Goal: Find specific page/section: Find specific page/section

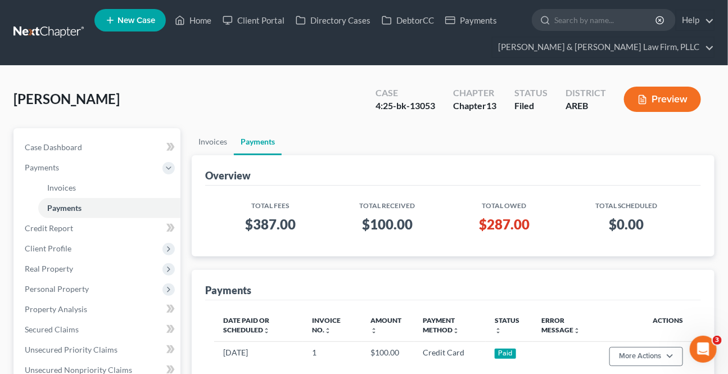
scroll to position [51, 0]
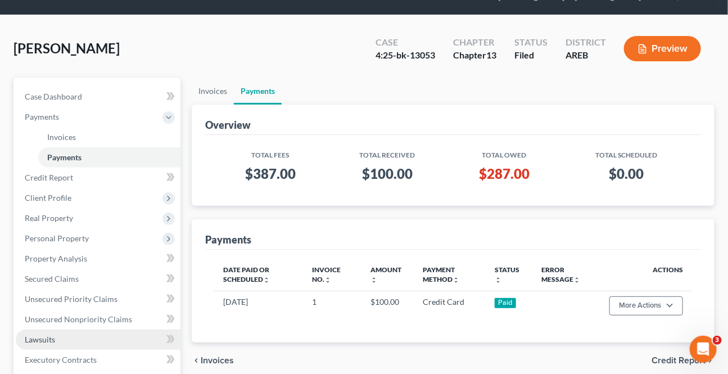
click at [47, 334] on span "Lawsuits" at bounding box center [40, 339] width 30 height 10
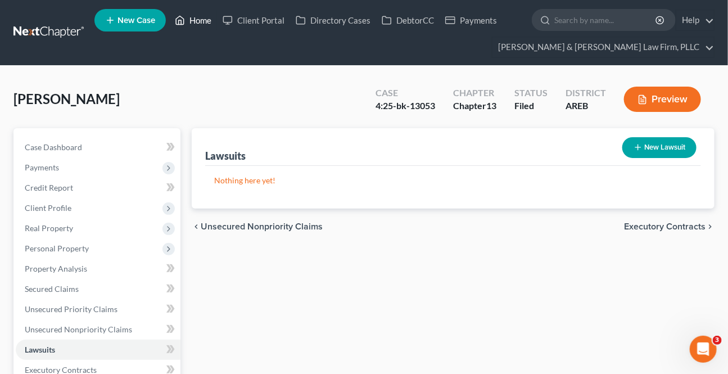
click at [208, 25] on link "Home" at bounding box center [193, 20] width 48 height 20
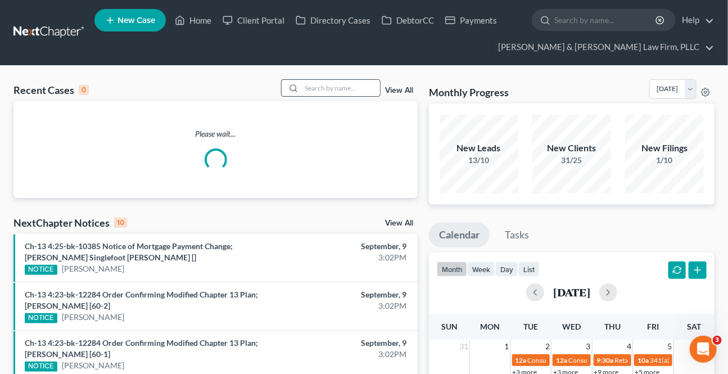
click at [324, 90] on input "search" at bounding box center [340, 88] width 79 height 16
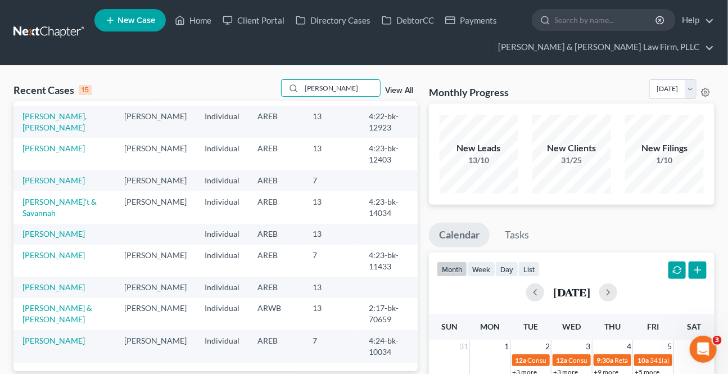
scroll to position [39, 0]
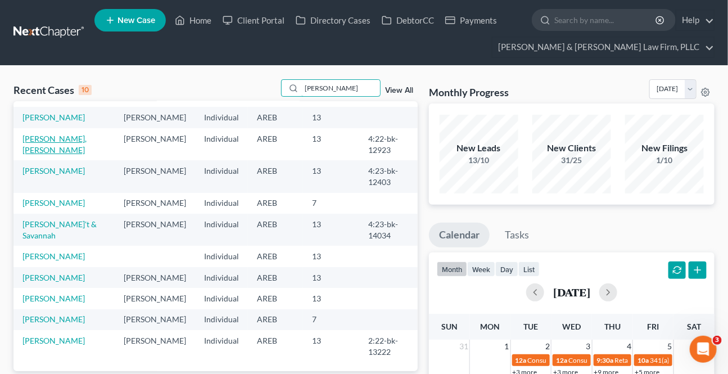
type input "[PERSON_NAME]"
click at [70, 134] on link "[PERSON_NAME], [PERSON_NAME]" at bounding box center [54, 144] width 64 height 21
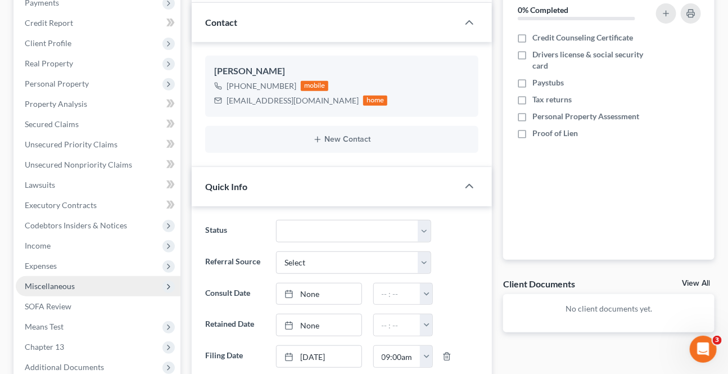
scroll to position [204, 0]
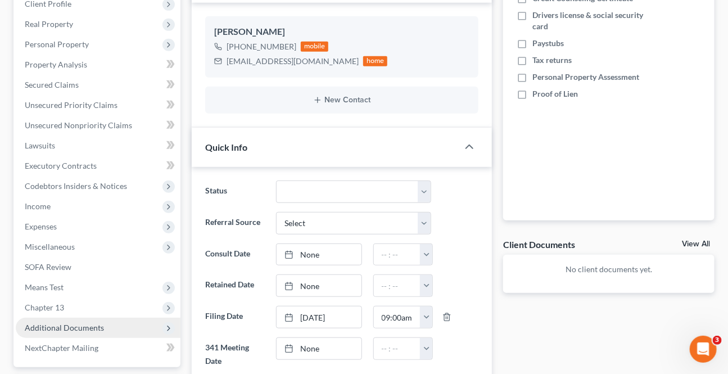
click at [98, 323] on span "Additional Documents" at bounding box center [64, 328] width 79 height 10
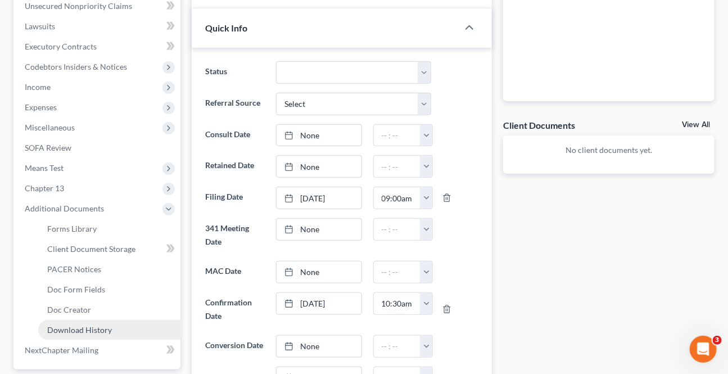
scroll to position [357, 0]
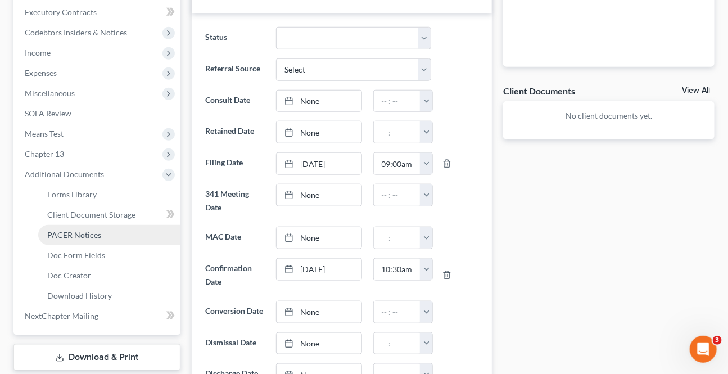
click at [74, 228] on link "PACER Notices" at bounding box center [109, 235] width 142 height 20
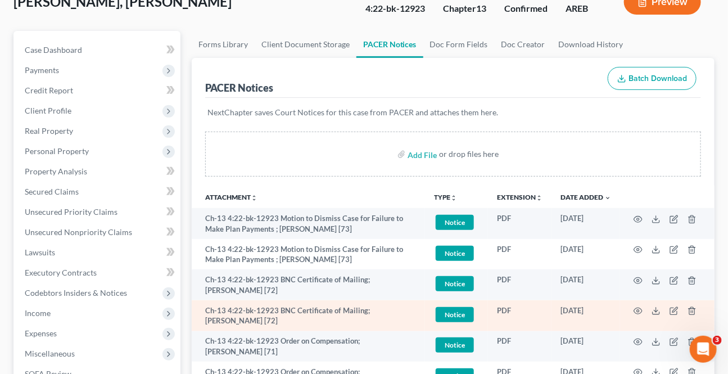
scroll to position [102, 0]
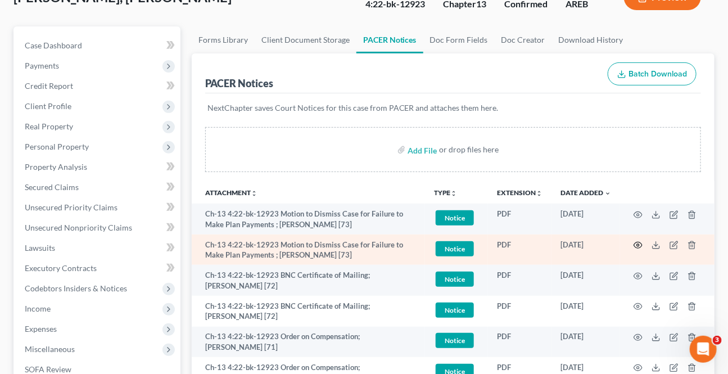
click at [641, 240] on icon "button" at bounding box center [637, 244] width 9 height 9
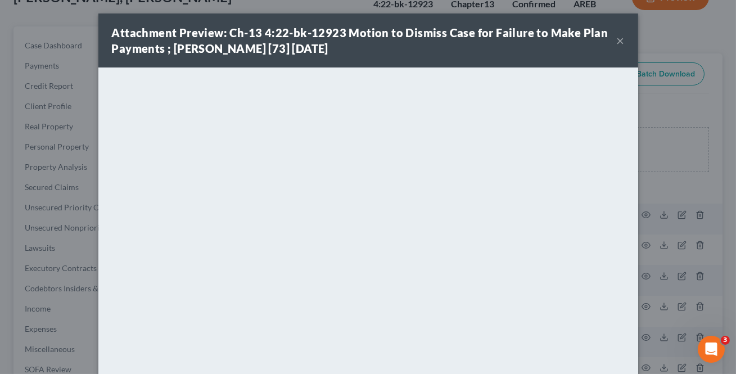
click at [620, 42] on button "×" at bounding box center [620, 40] width 8 height 13
